Goal: Check status: Check status

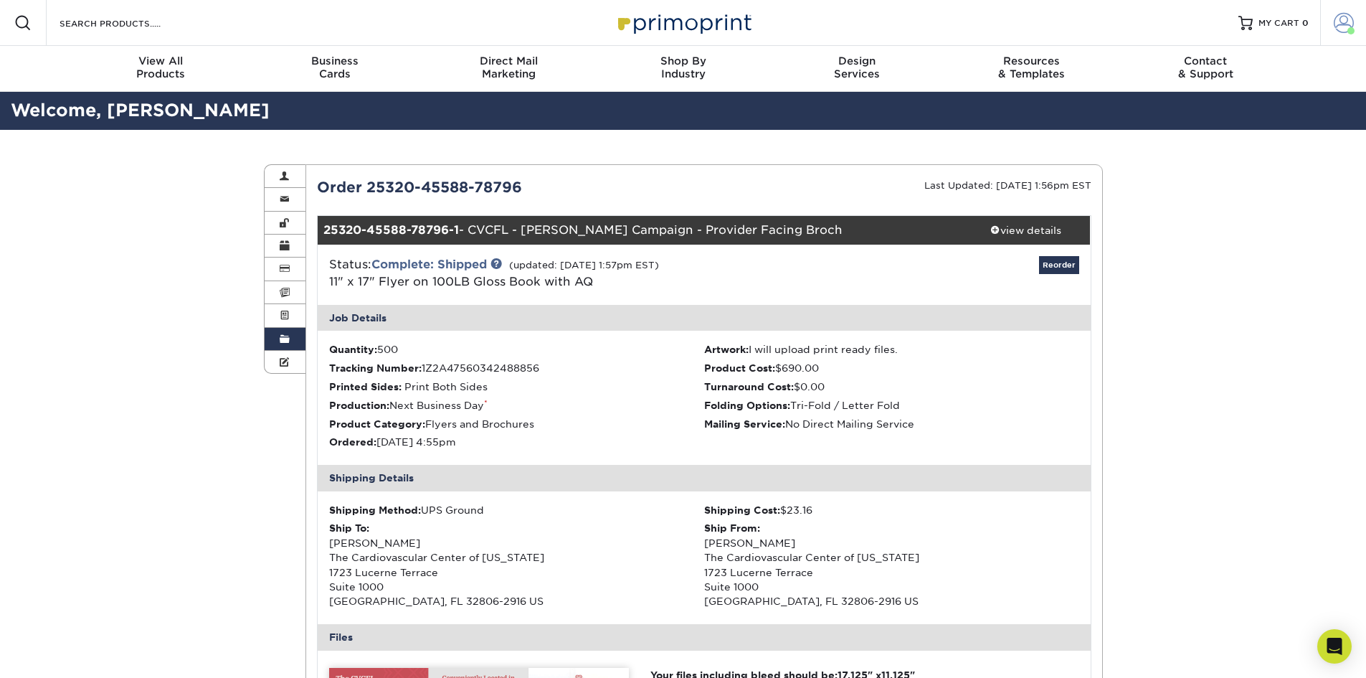
click at [1336, 24] on span at bounding box center [1344, 23] width 20 height 20
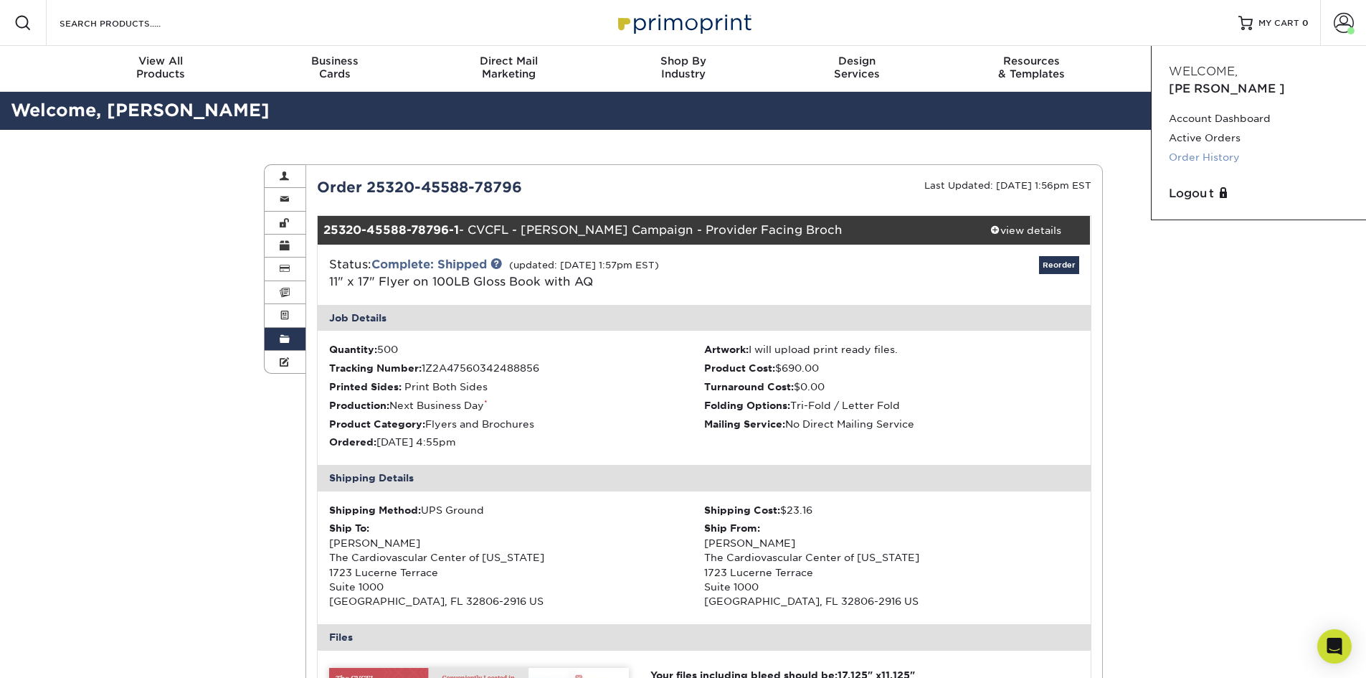
click at [1210, 148] on link "Order History" at bounding box center [1259, 157] width 180 height 19
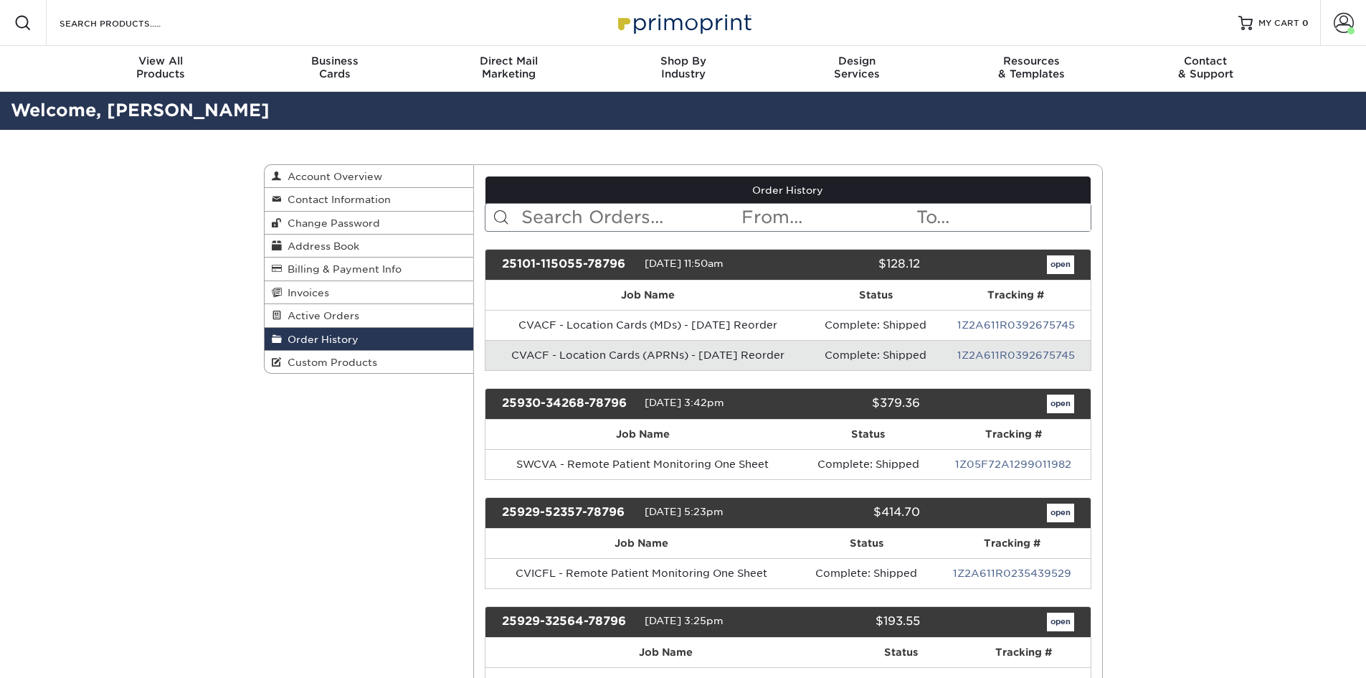
click at [654, 213] on input "text" at bounding box center [630, 217] width 220 height 27
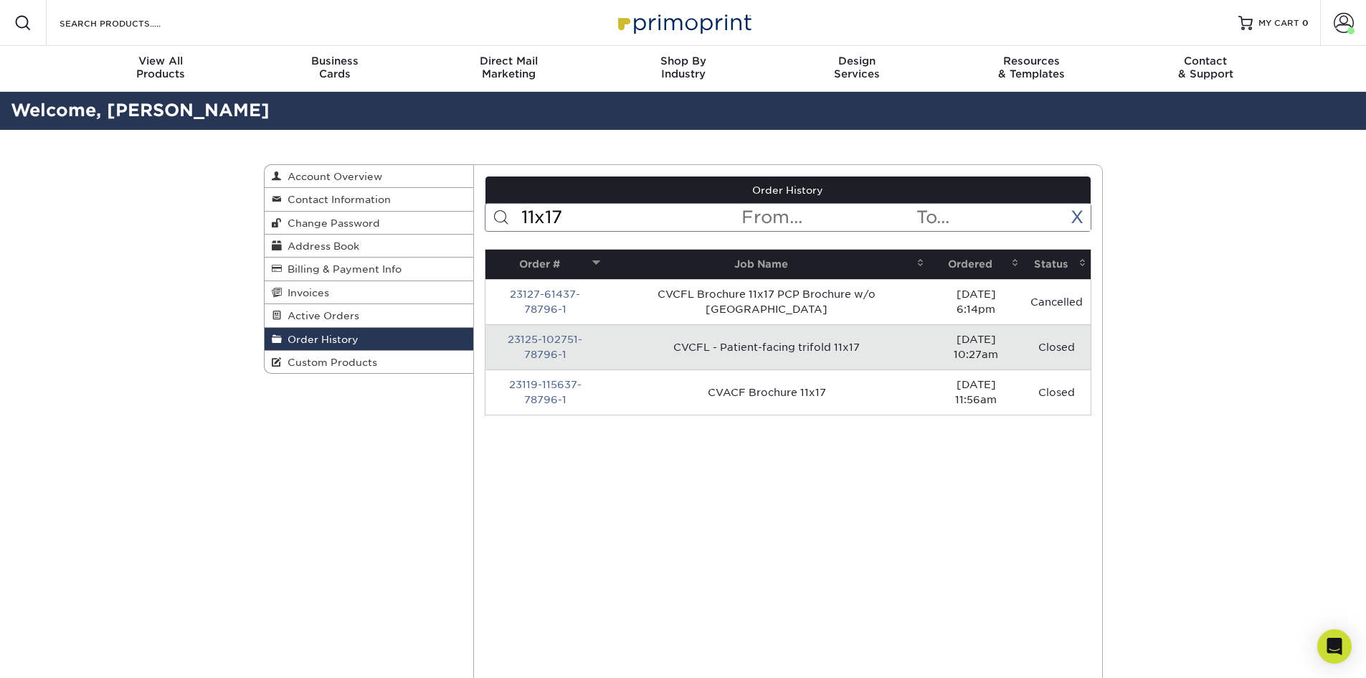
click at [624, 224] on input "11x17" at bounding box center [630, 217] width 220 height 27
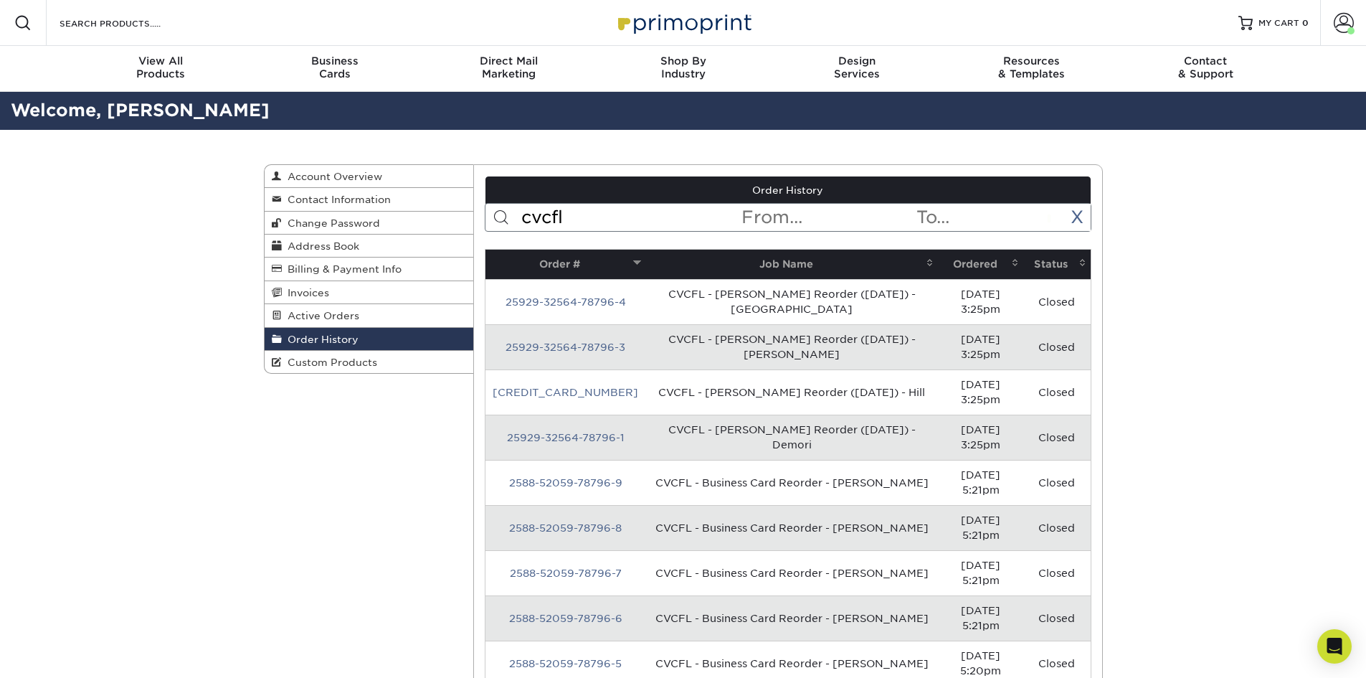
type input "cvcfl"
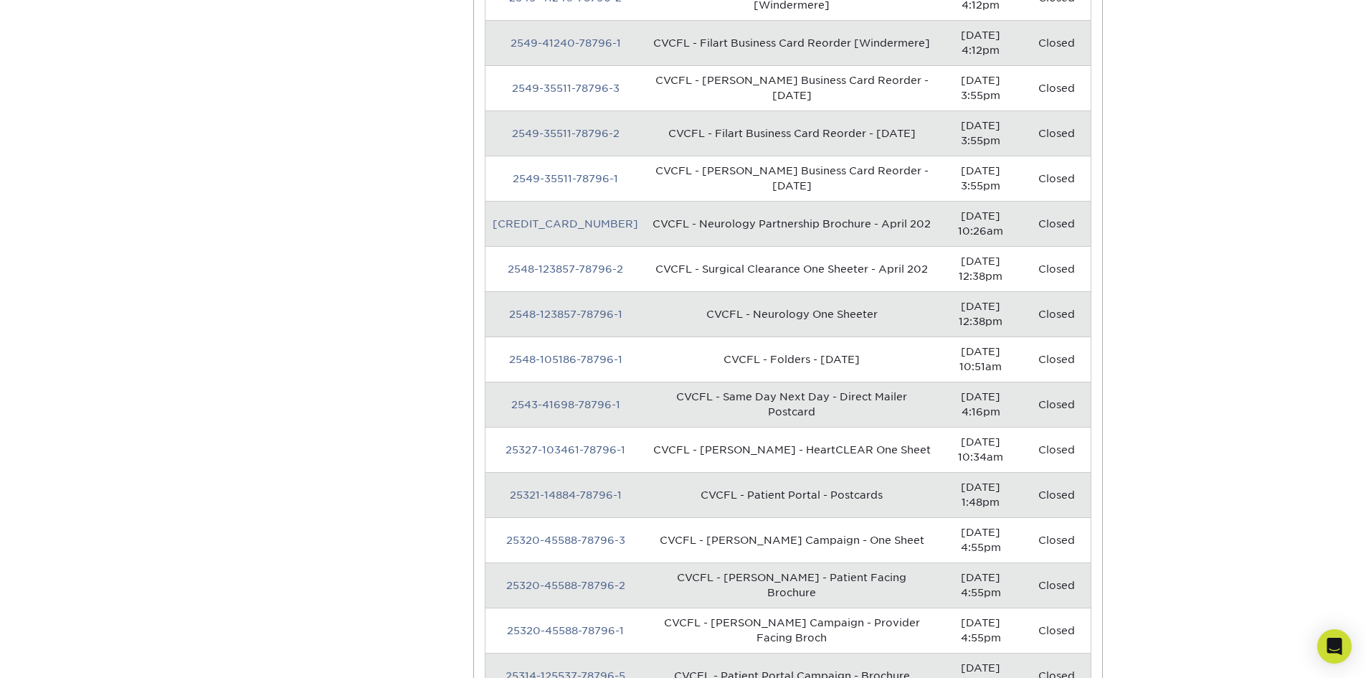
scroll to position [2725, 0]
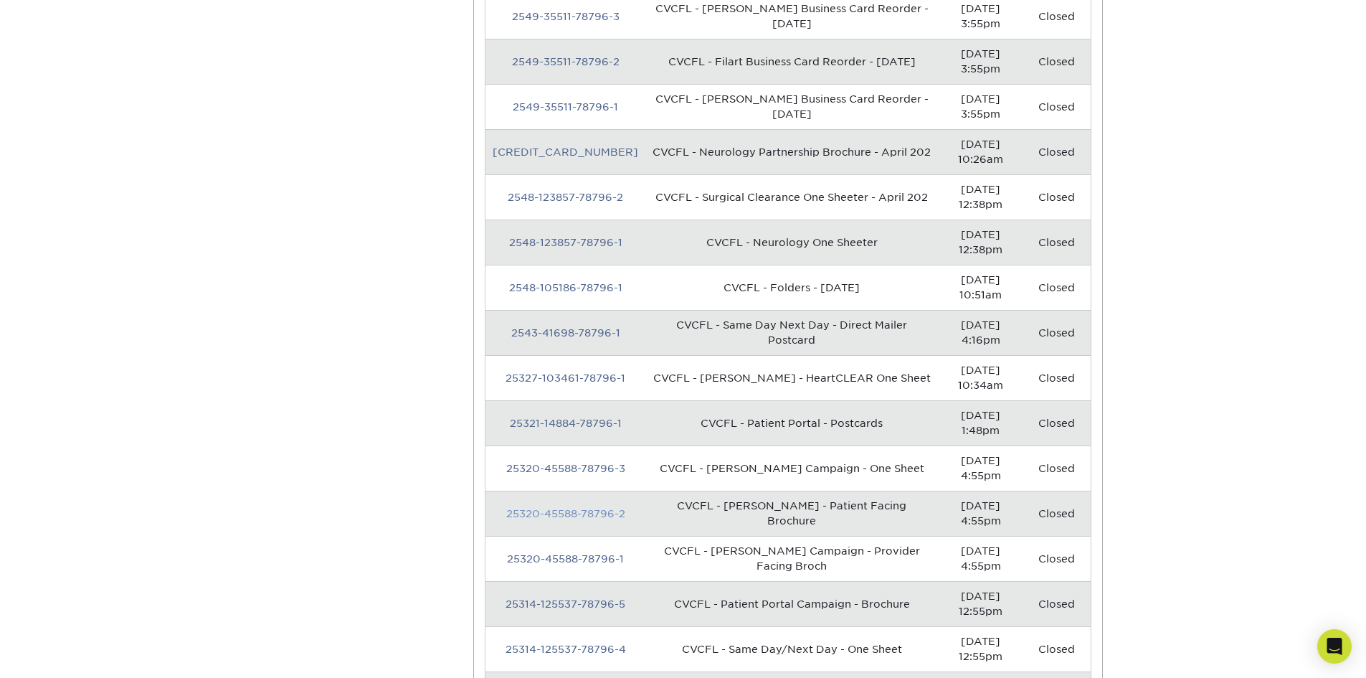
click at [572, 508] on link "25320-45588-78796-2" at bounding box center [565, 513] width 119 height 11
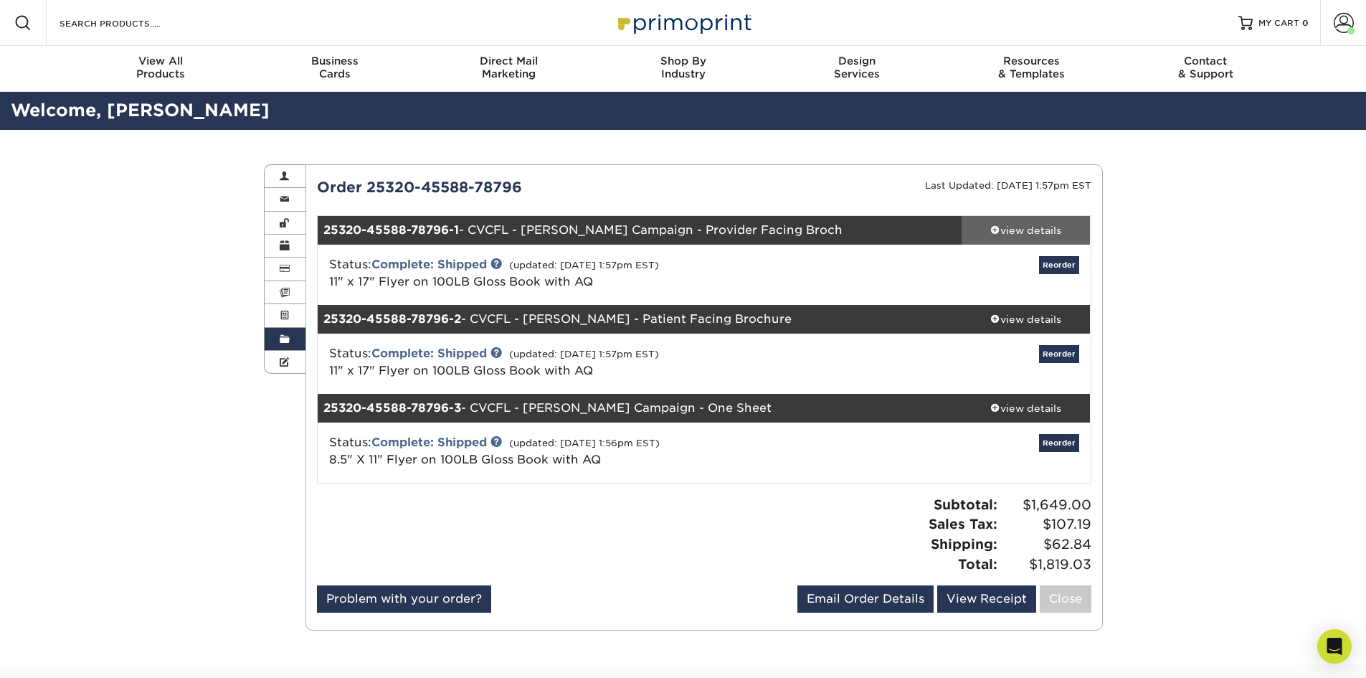
click at [1024, 233] on div "view details" at bounding box center [1026, 230] width 129 height 14
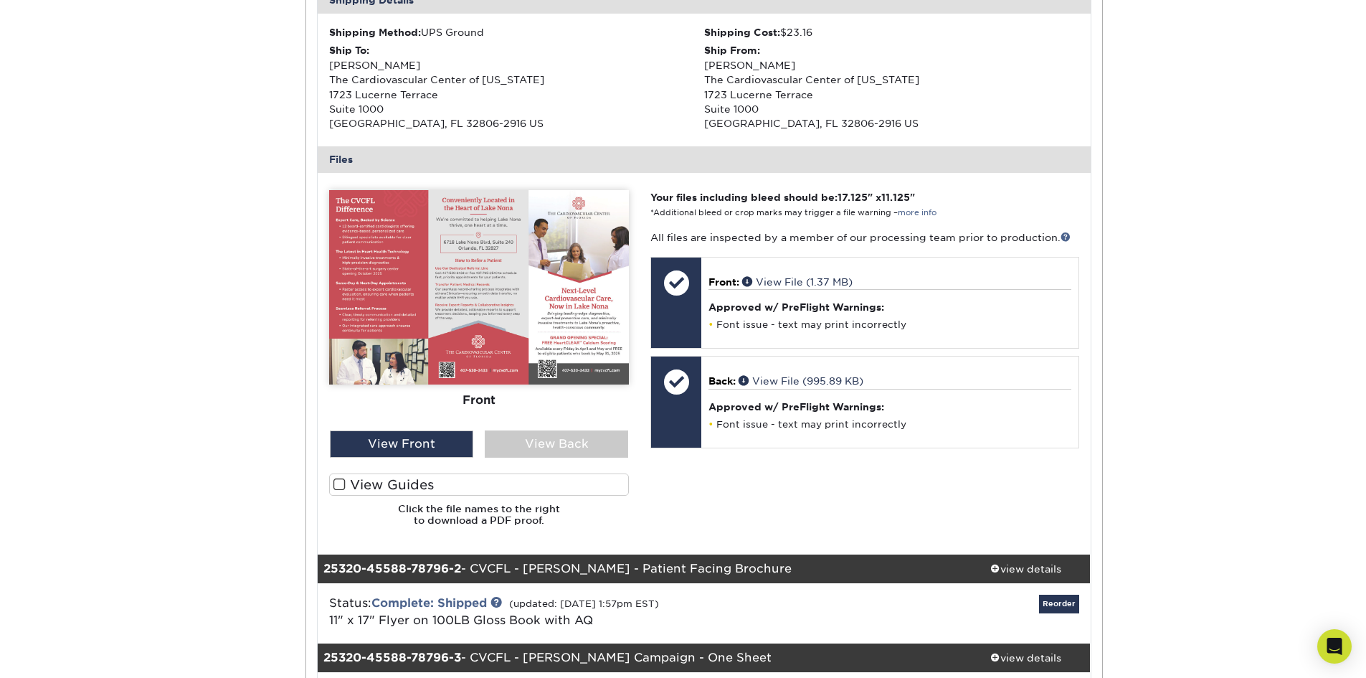
scroll to position [574, 0]
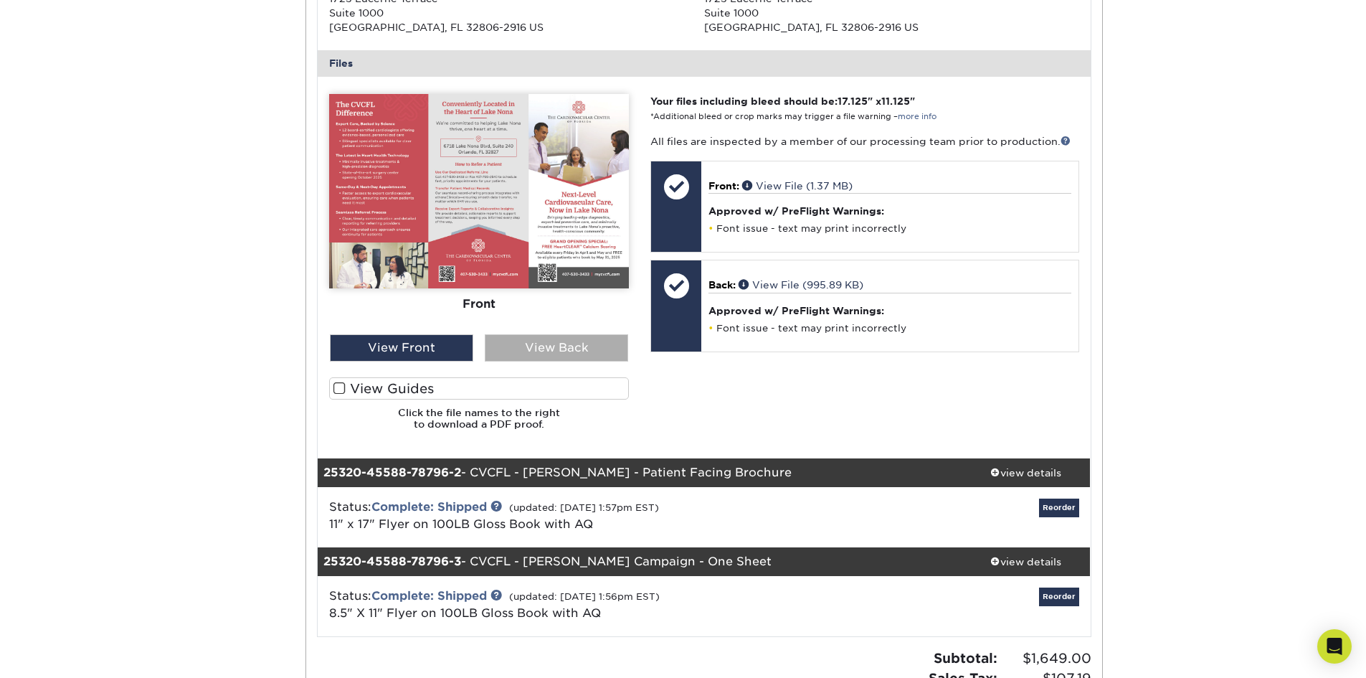
click at [567, 354] on div "View Back" at bounding box center [556, 347] width 143 height 27
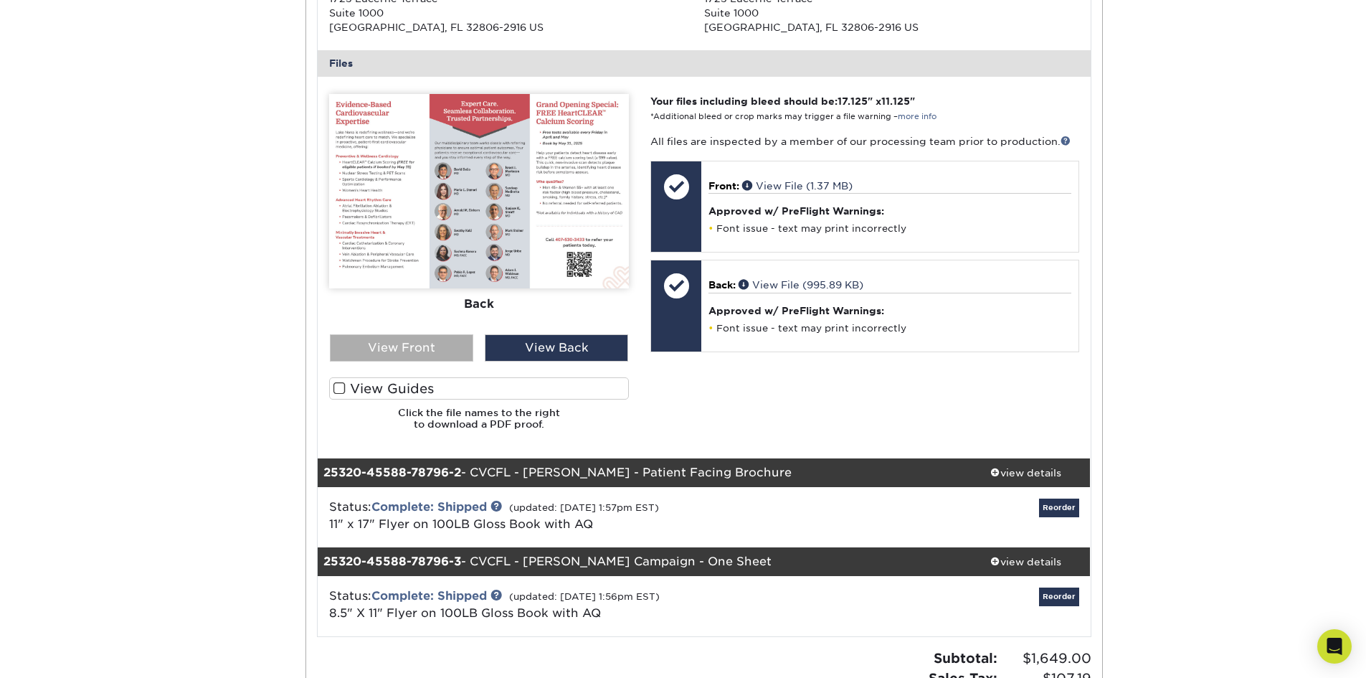
click at [420, 351] on div "View Front" at bounding box center [401, 347] width 143 height 27
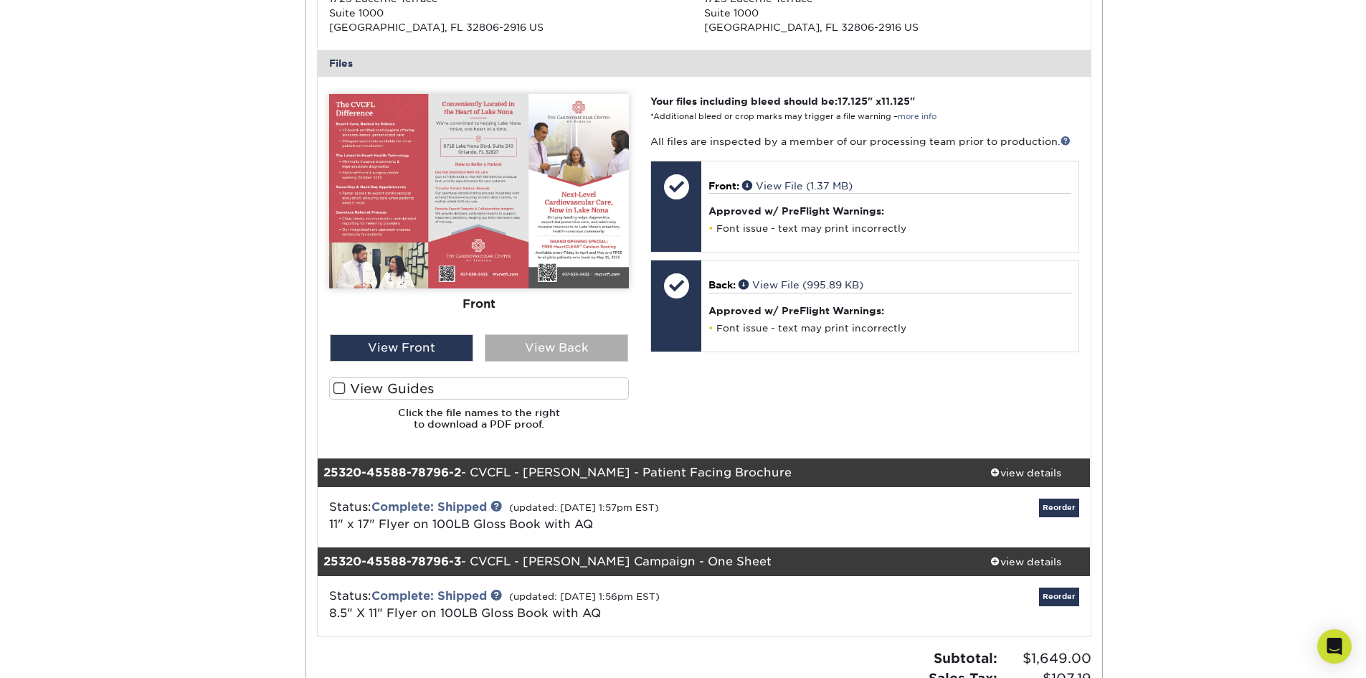
click at [503, 345] on div "View Back" at bounding box center [556, 347] width 143 height 27
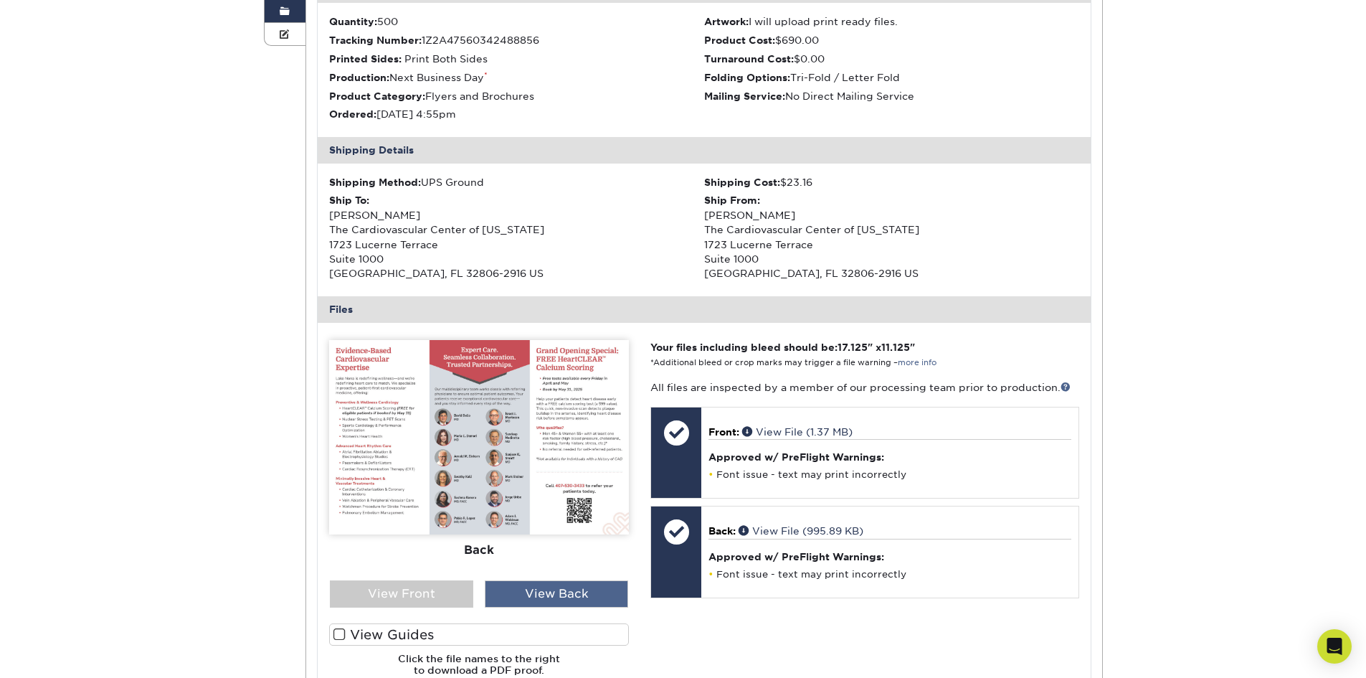
scroll to position [287, 0]
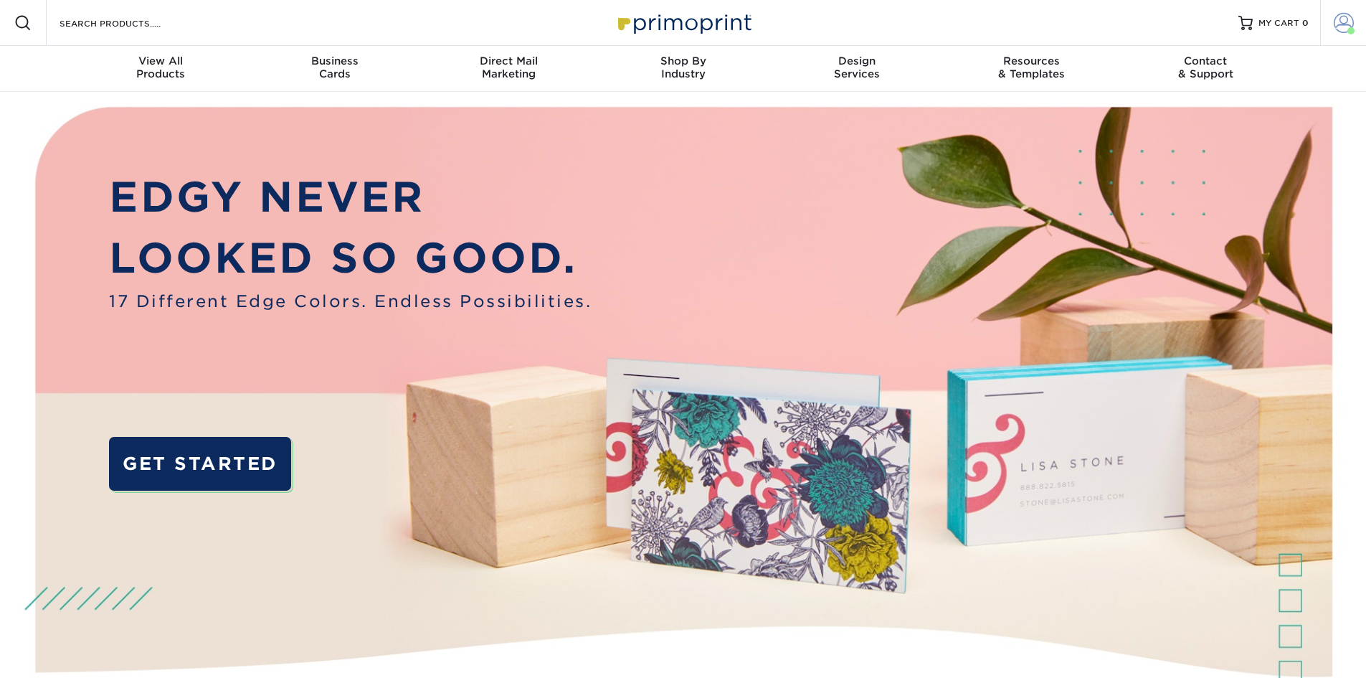
click at [1347, 21] on span at bounding box center [1344, 23] width 20 height 20
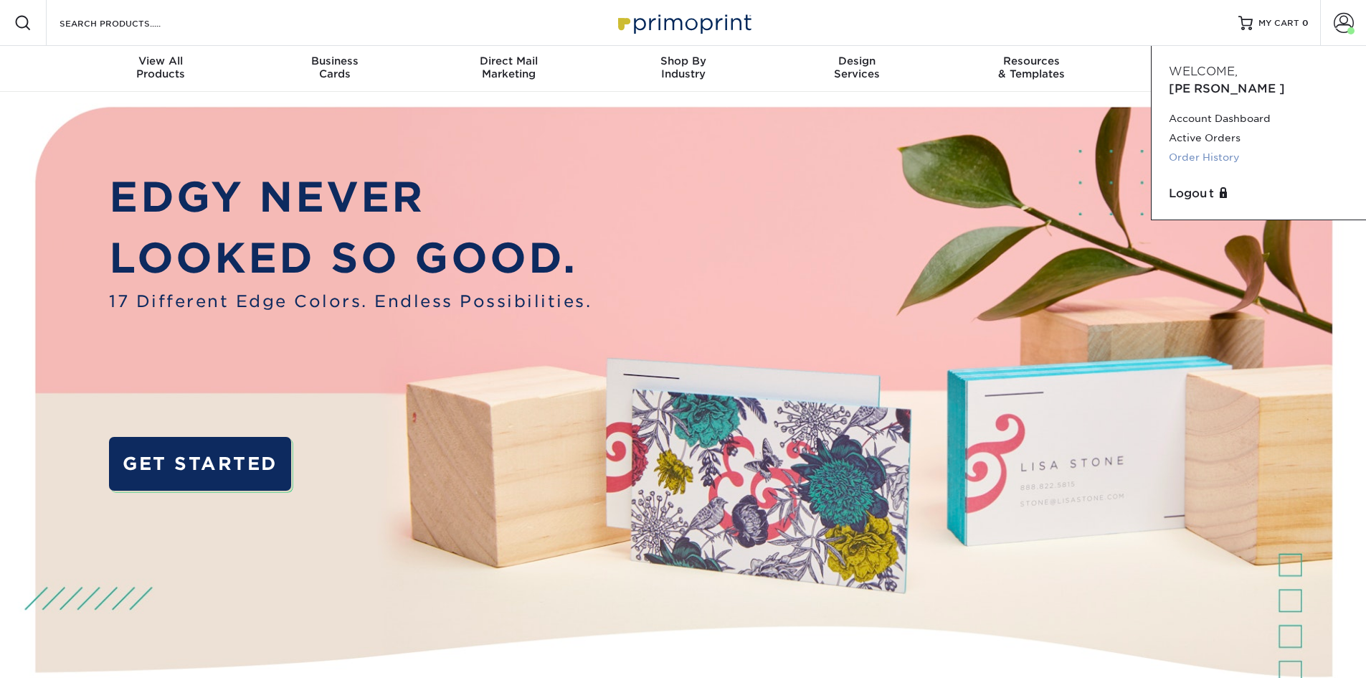
click at [1239, 148] on link "Order History" at bounding box center [1259, 157] width 180 height 19
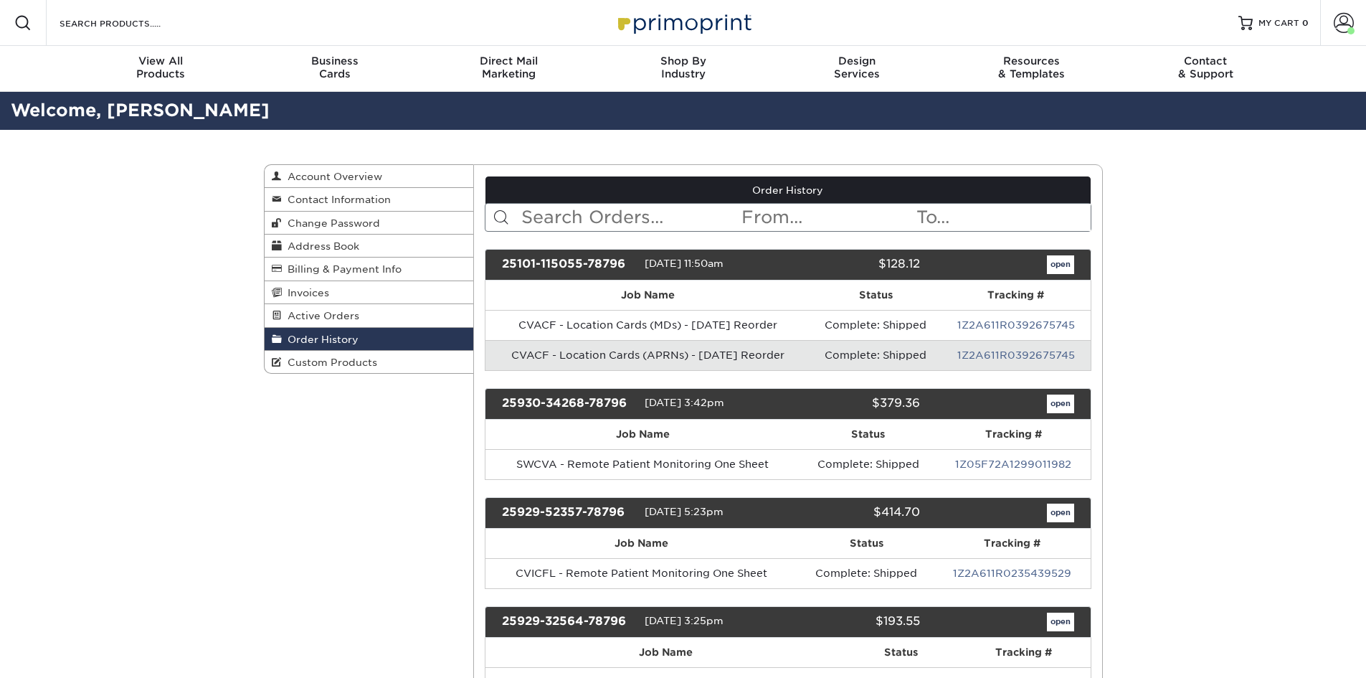
click at [570, 213] on input "text" at bounding box center [630, 217] width 220 height 27
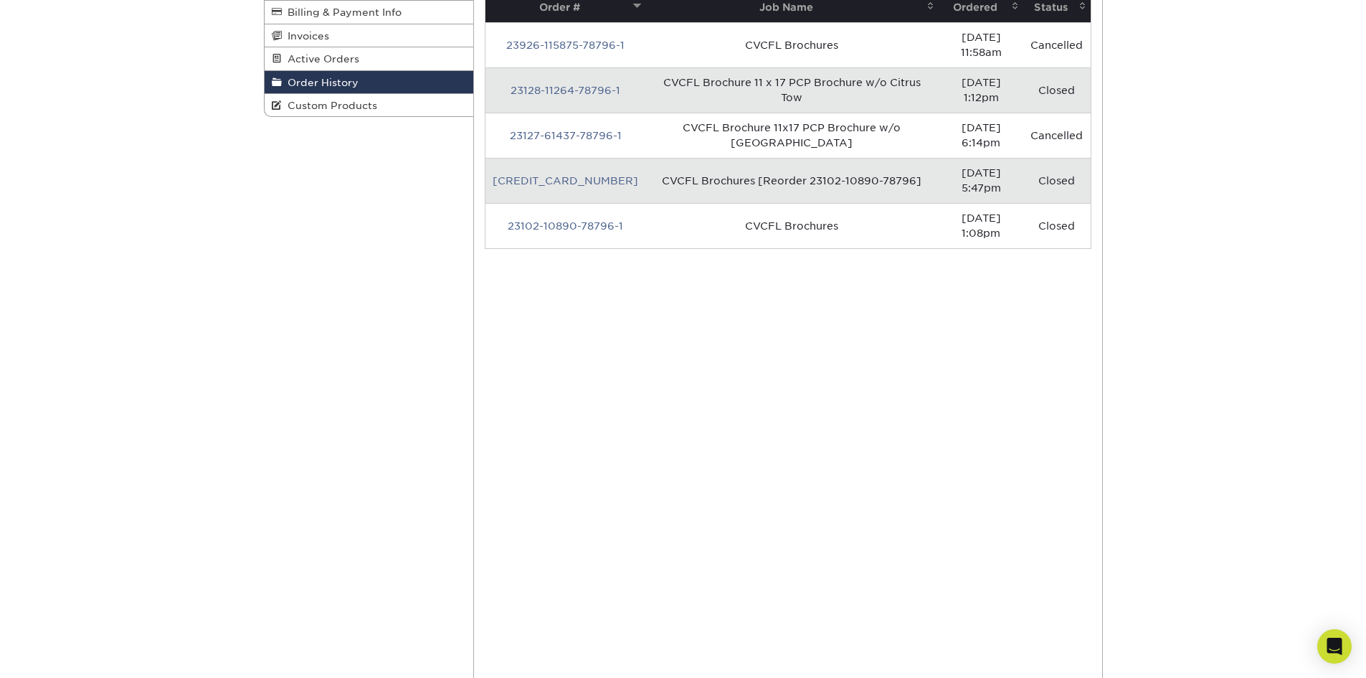
scroll to position [143, 0]
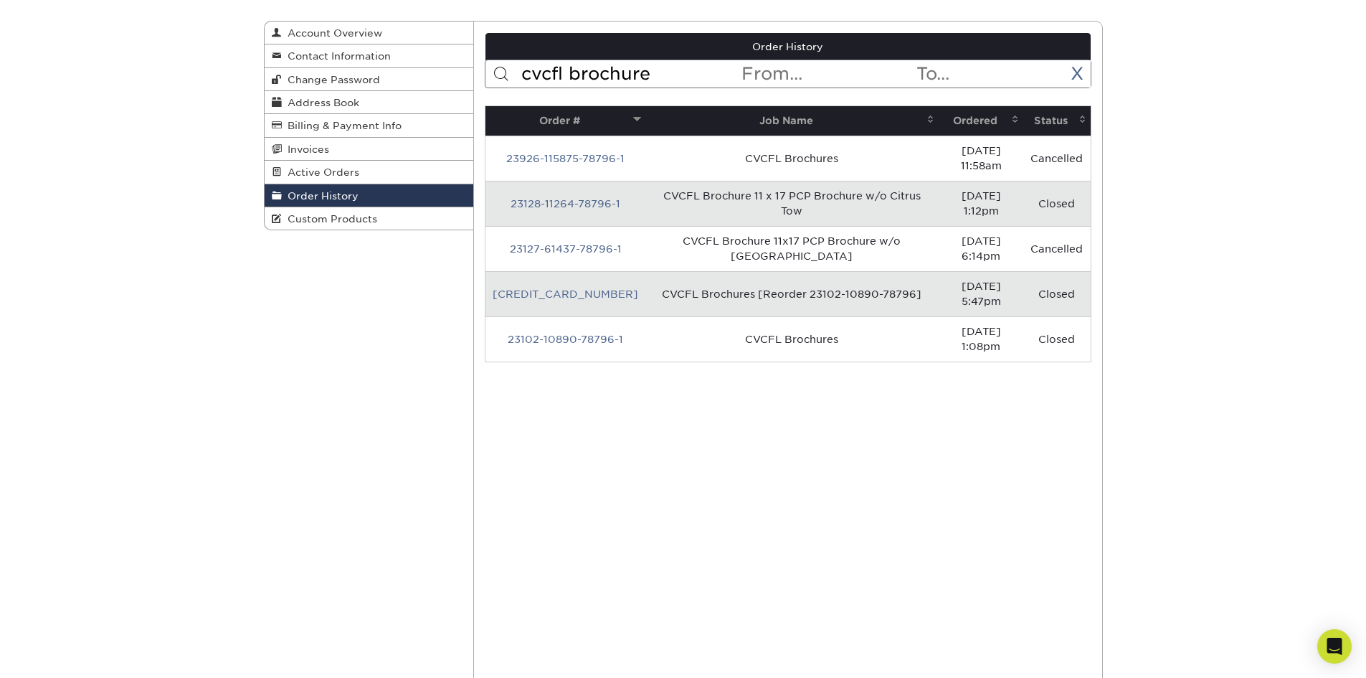
drag, startPoint x: 663, startPoint y: 77, endPoint x: 572, endPoint y: 75, distance: 90.4
click at [572, 75] on input "cvcfl brochure" at bounding box center [630, 73] width 220 height 27
type input "cvcfl"
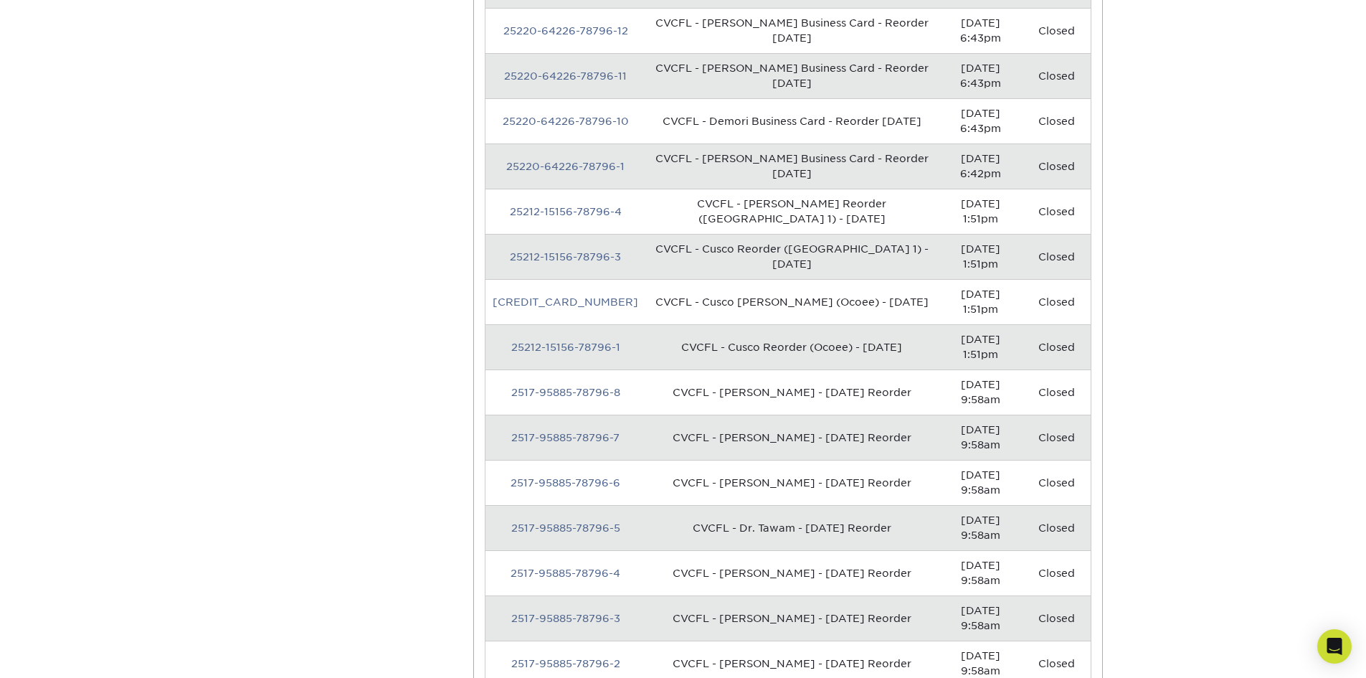
scroll to position [4160, 0]
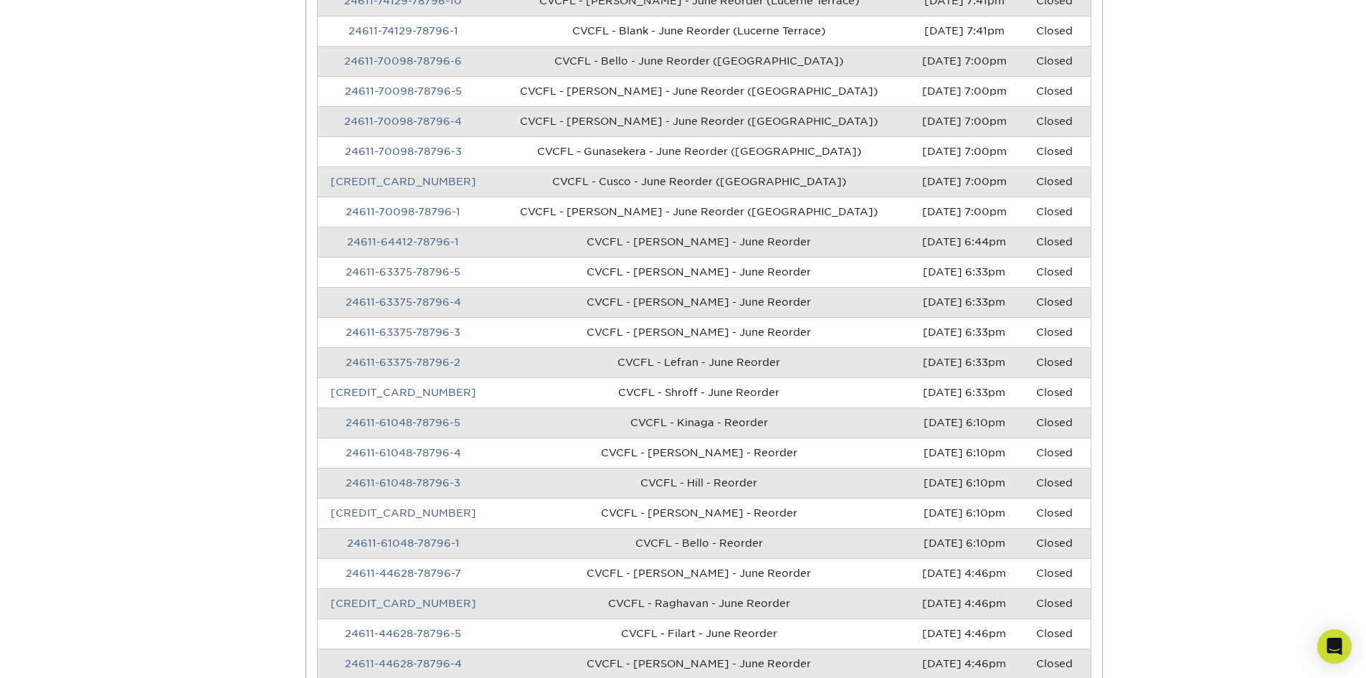
scroll to position [0, 0]
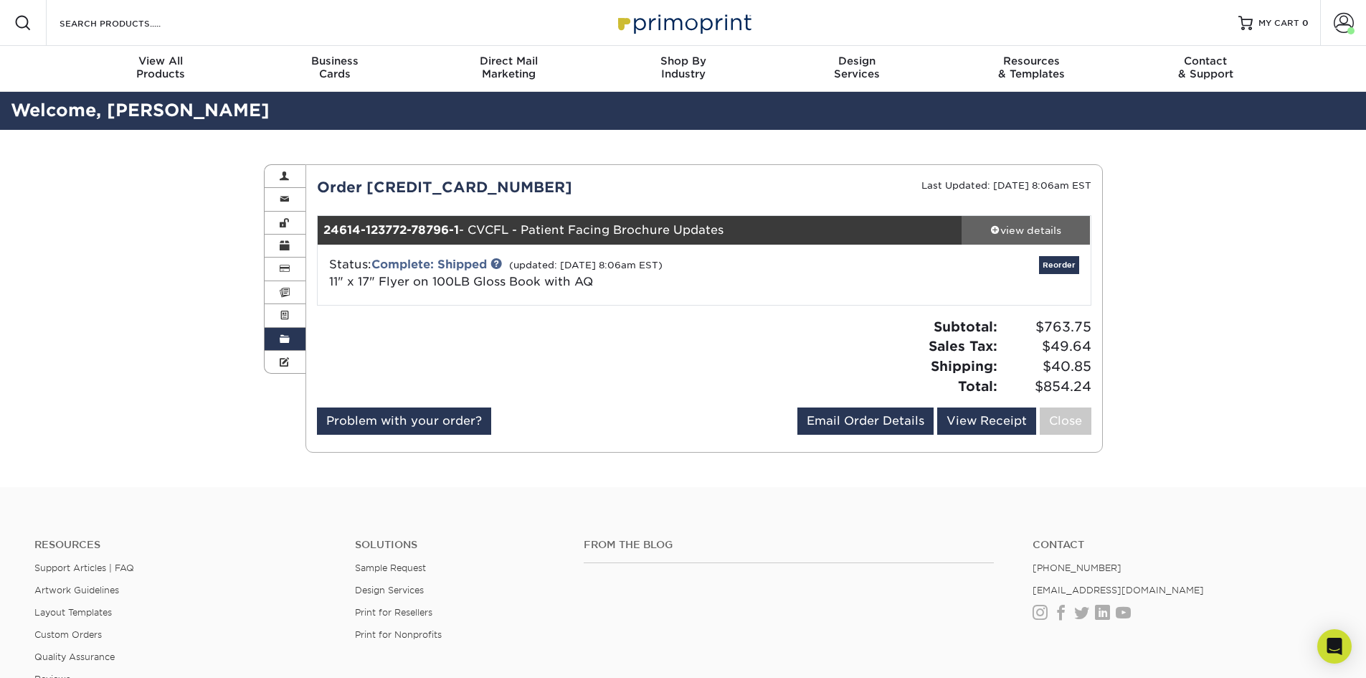
click at [1026, 233] on div "view details" at bounding box center [1026, 230] width 129 height 14
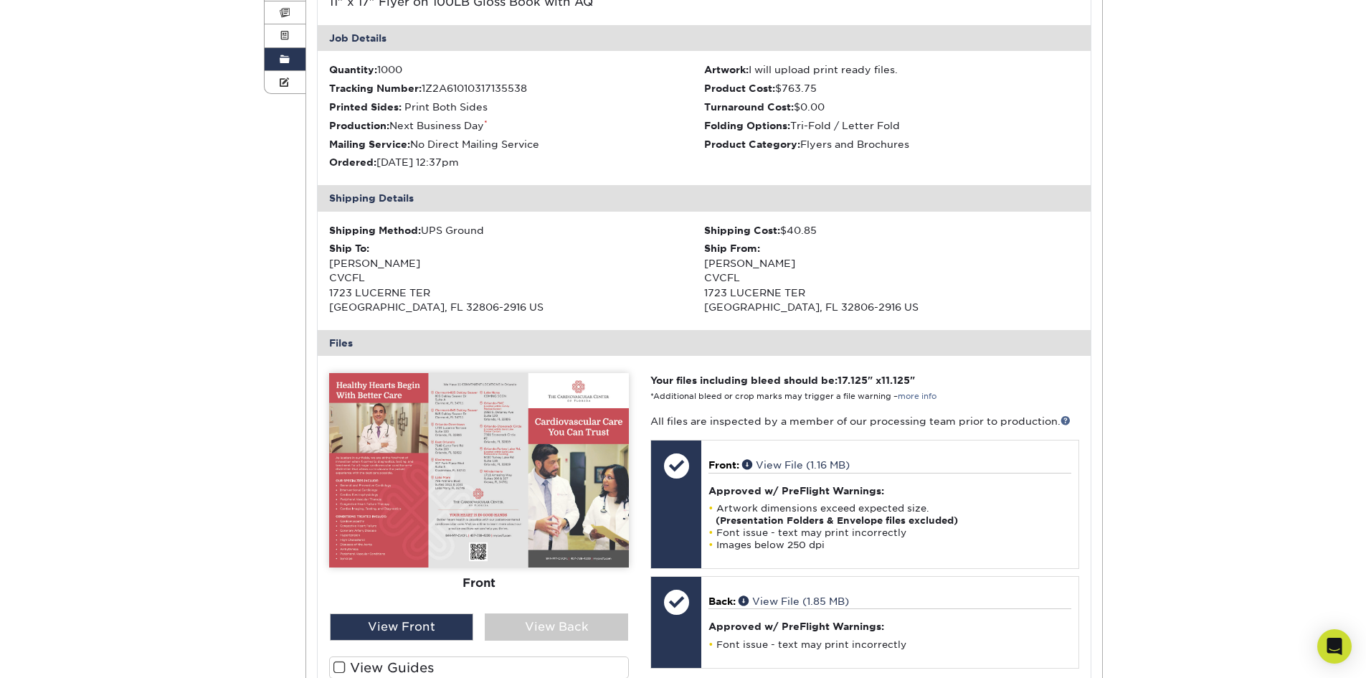
scroll to position [359, 0]
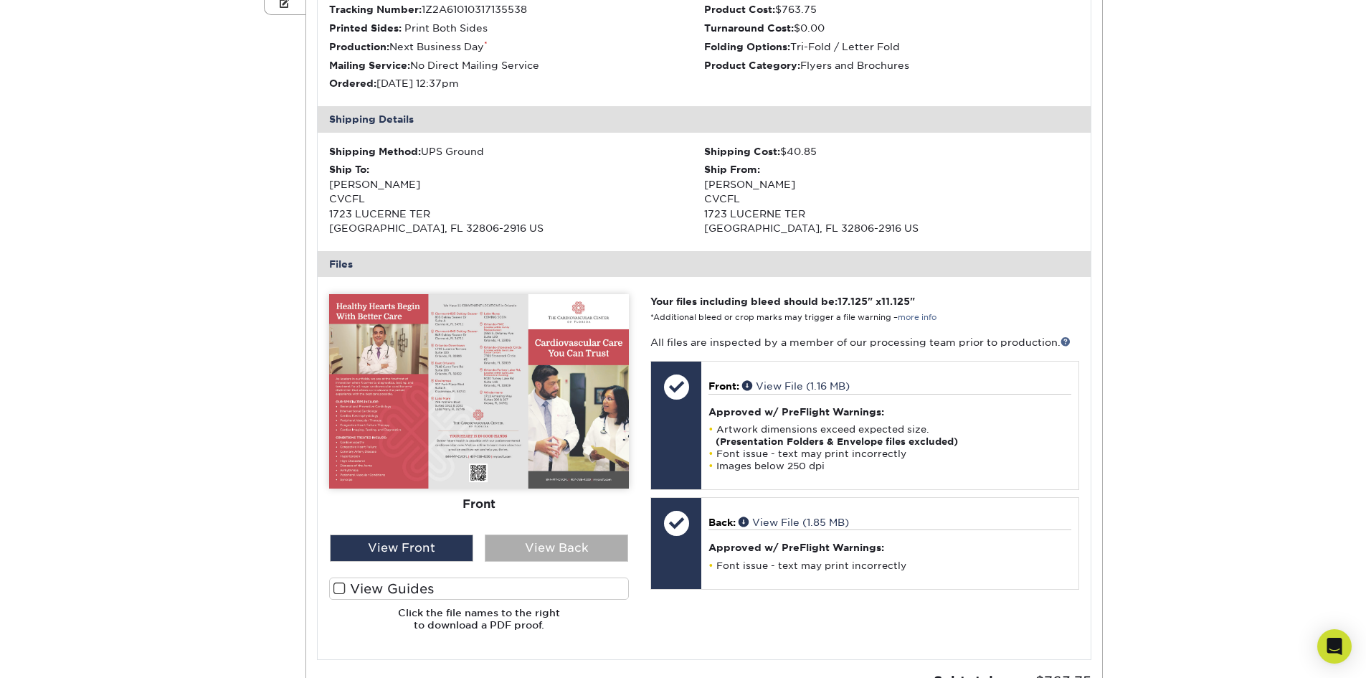
click at [541, 544] on div "View Back" at bounding box center [556, 547] width 143 height 27
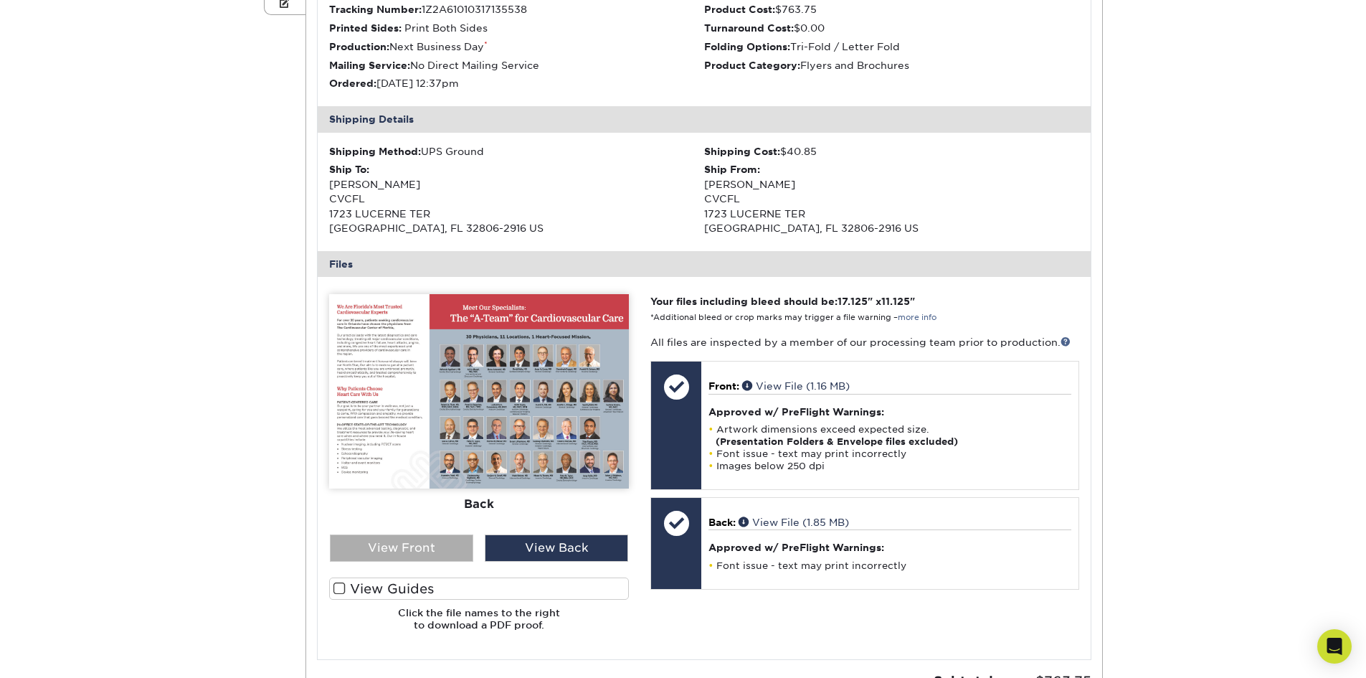
click at [462, 547] on div "View Front" at bounding box center [401, 547] width 143 height 27
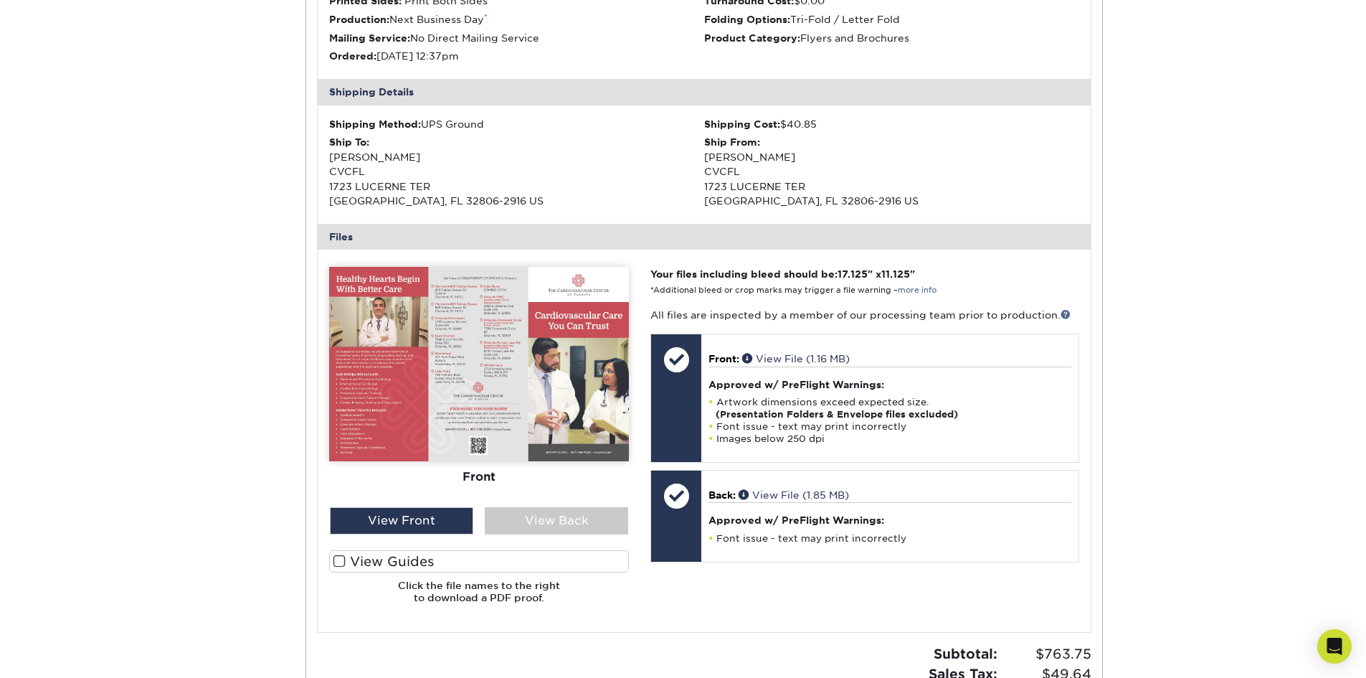
scroll to position [430, 0]
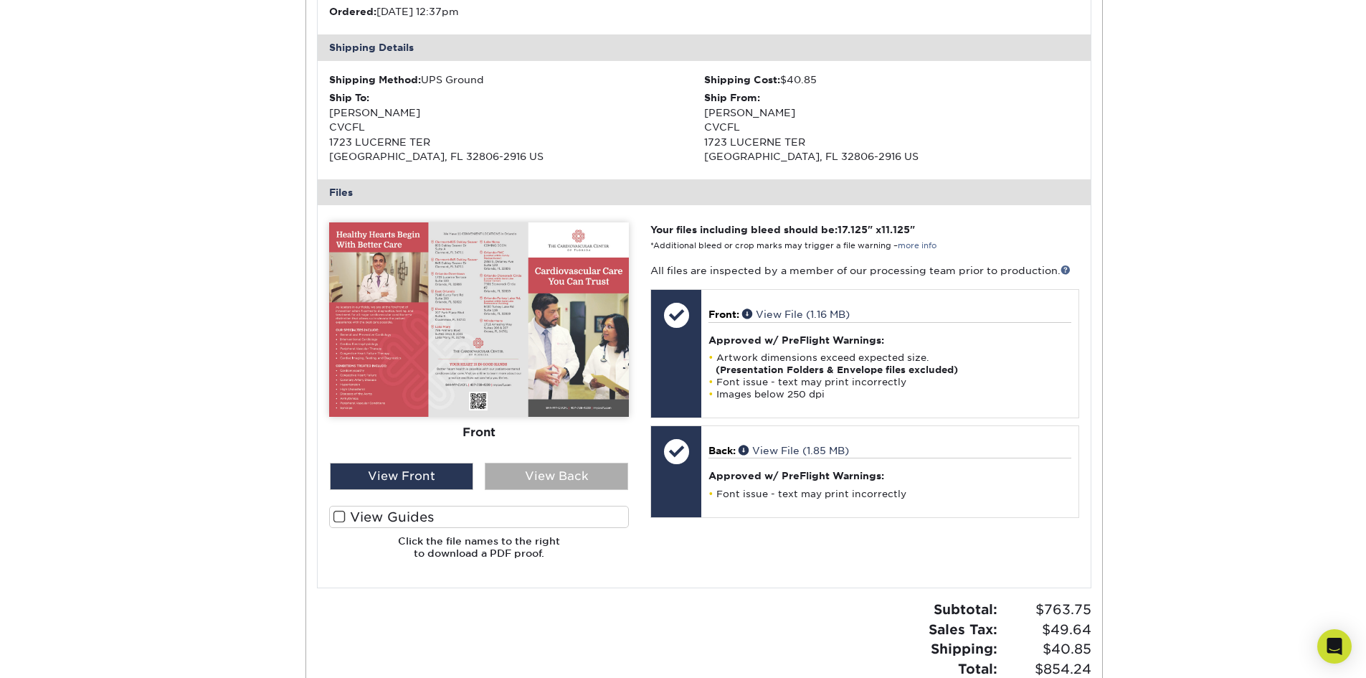
click at [563, 474] on div "View Back" at bounding box center [556, 476] width 143 height 27
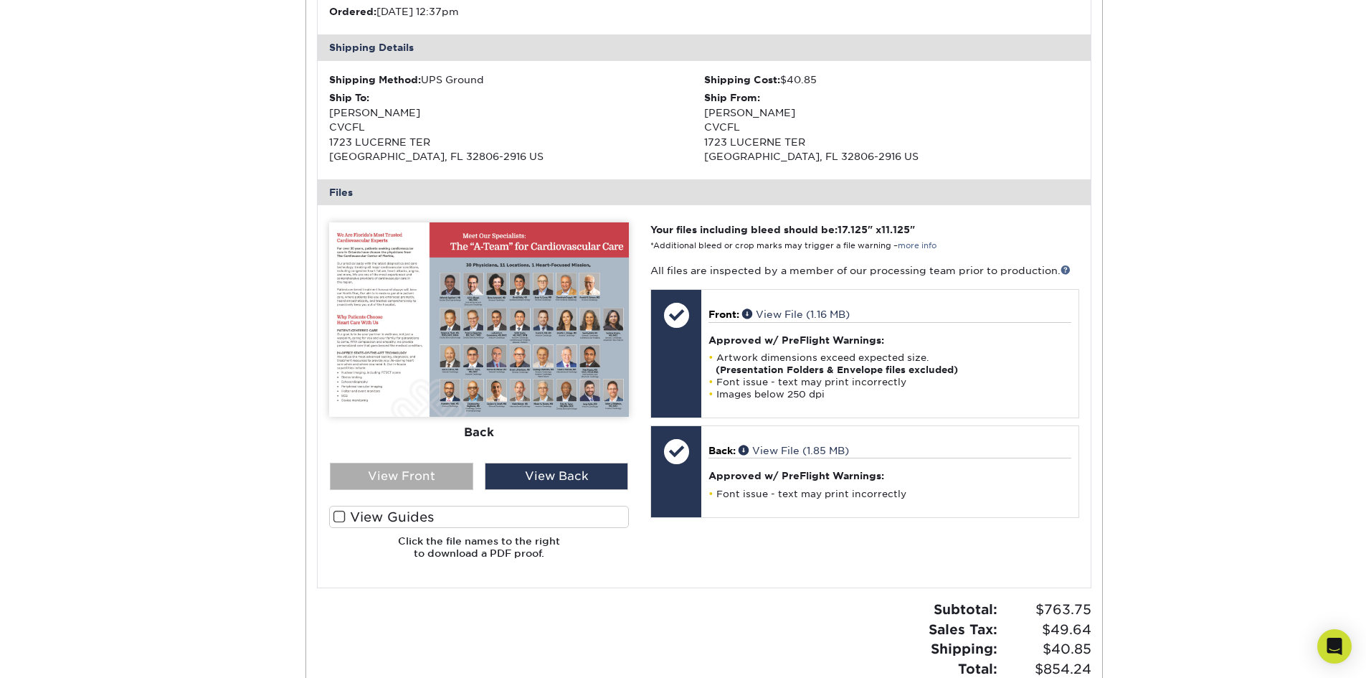
click at [435, 470] on div "View Front" at bounding box center [401, 476] width 143 height 27
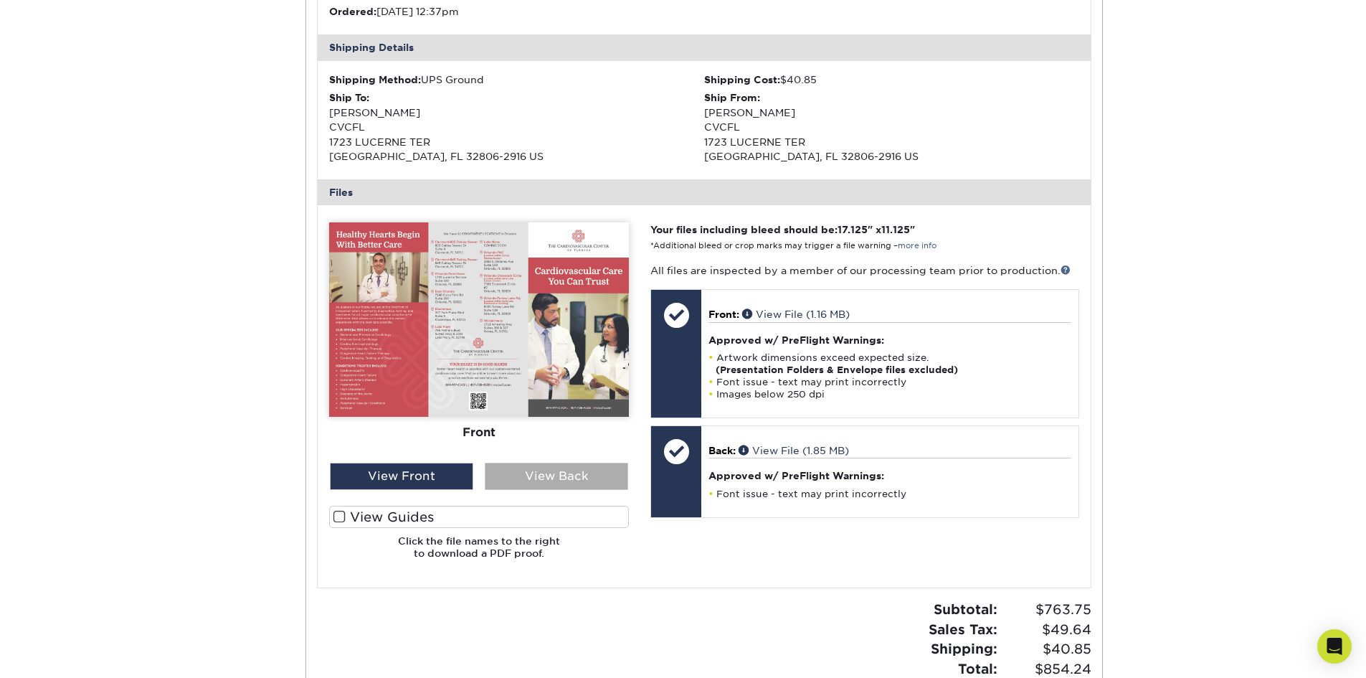
click at [505, 465] on div "View Back" at bounding box center [556, 476] width 143 height 27
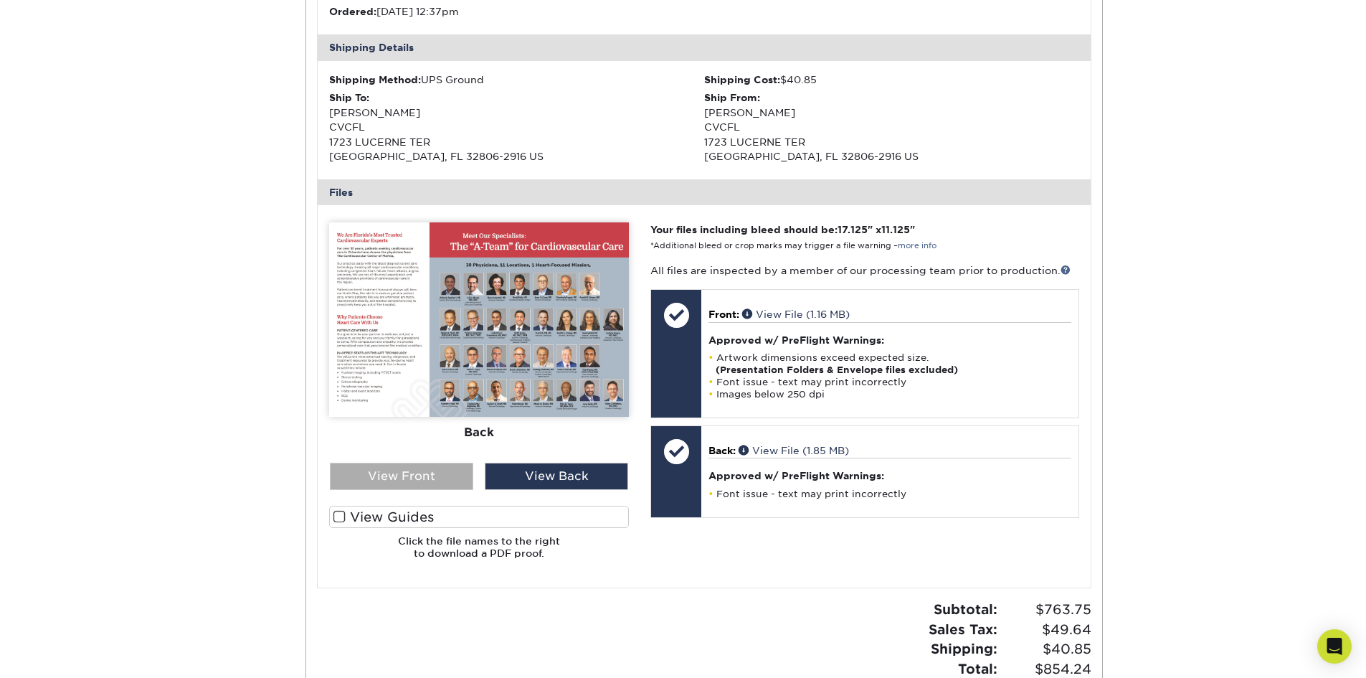
click at [464, 463] on div "View Front" at bounding box center [401, 476] width 143 height 27
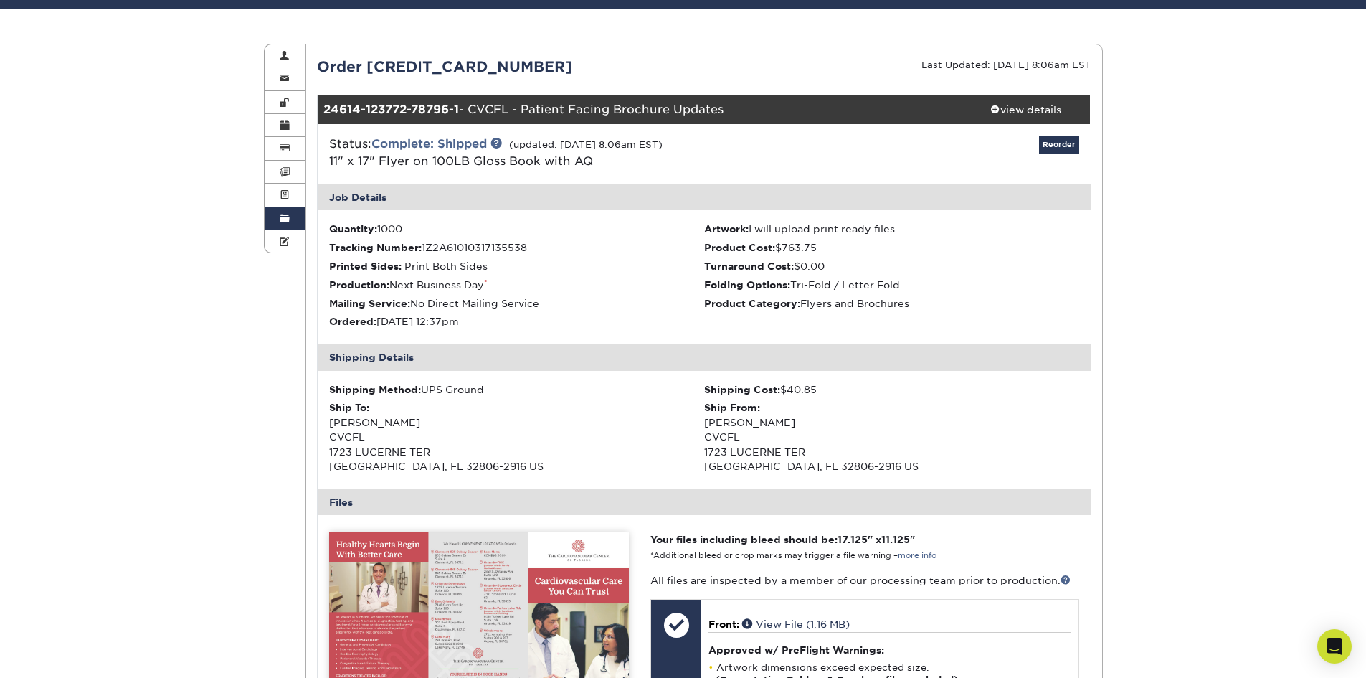
scroll to position [0, 0]
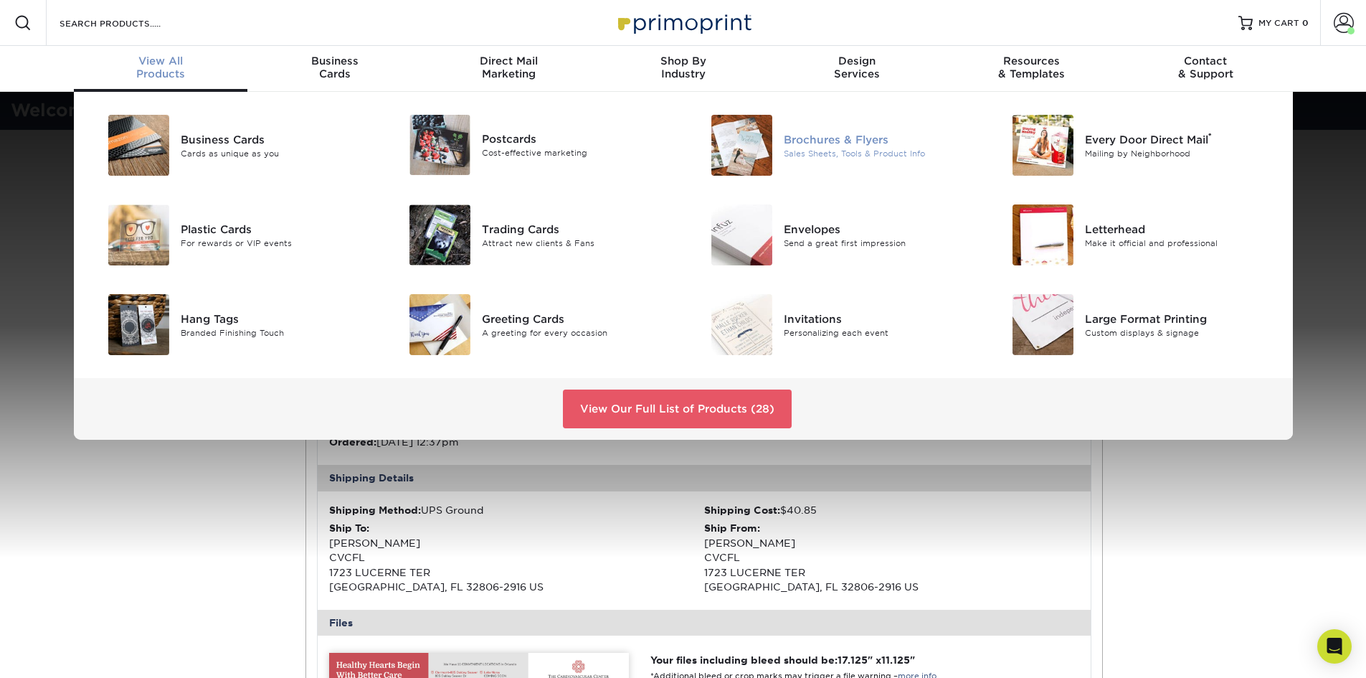
click at [784, 148] on div "Sales Sheets, Tools & Product Info" at bounding box center [879, 153] width 190 height 12
